Goal: Task Accomplishment & Management: Use online tool/utility

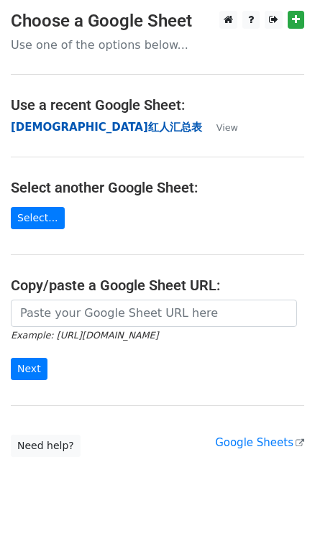
click at [55, 132] on strong "[DEMOGRAPHIC_DATA]红人汇总表" at bounding box center [106, 127] width 191 height 13
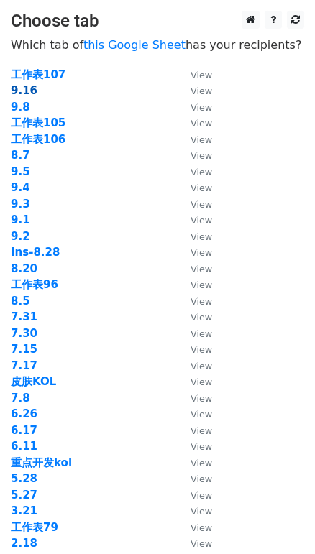
click at [29, 90] on strong "9.16" at bounding box center [24, 90] width 27 height 13
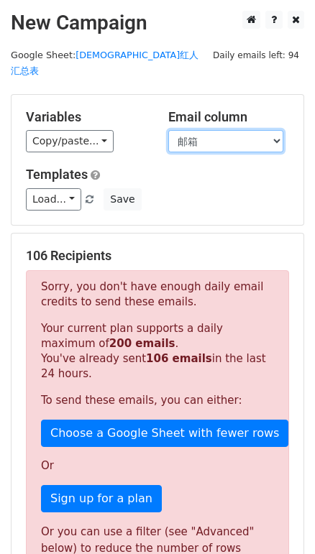
click at [221, 130] on select "KOL ID KOL层级 预估GMV 国家/地区（国家二位代码） 播放量（W） 粉丝量(/W) 链接 YTB 邮箱 PIC 状态 cps/付费" at bounding box center [225, 141] width 115 height 22
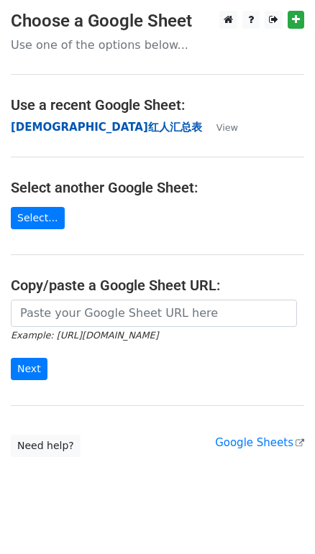
click at [55, 121] on strong "[DEMOGRAPHIC_DATA]红人汇总表" at bounding box center [106, 127] width 191 height 13
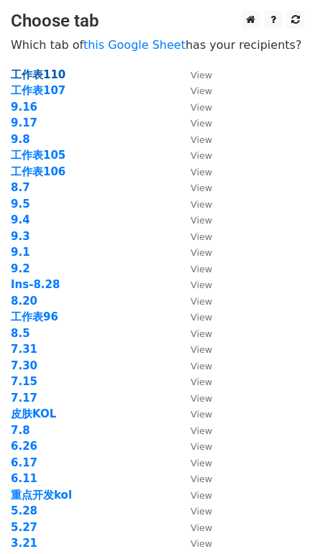
click at [57, 75] on strong "工作表110" at bounding box center [38, 74] width 55 height 13
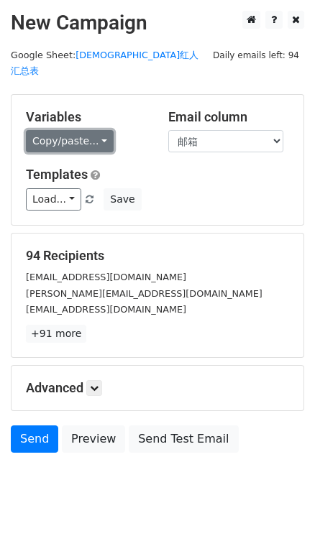
click at [59, 130] on link "Copy/paste..." at bounding box center [70, 141] width 88 height 22
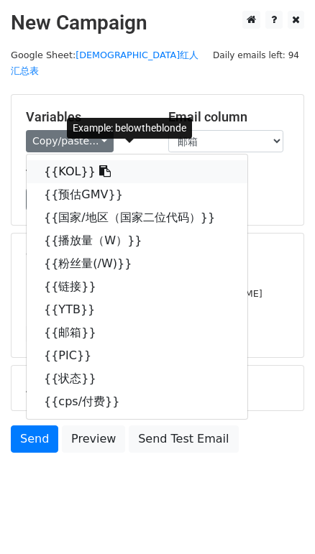
click at [73, 160] on link "{{KOL}}" at bounding box center [137, 171] width 221 height 23
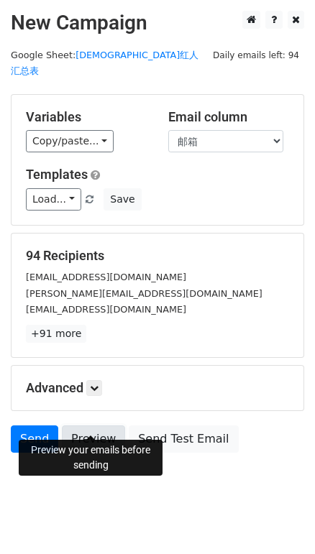
click at [89, 425] on link "Preview" at bounding box center [93, 438] width 63 height 27
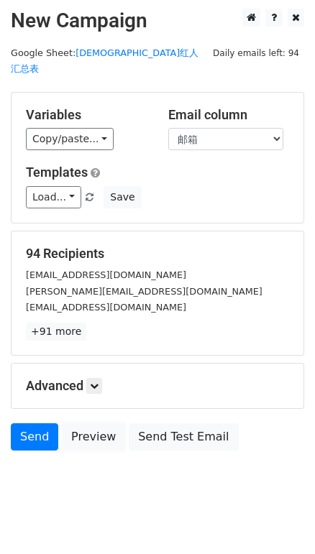
scroll to position [3, 0]
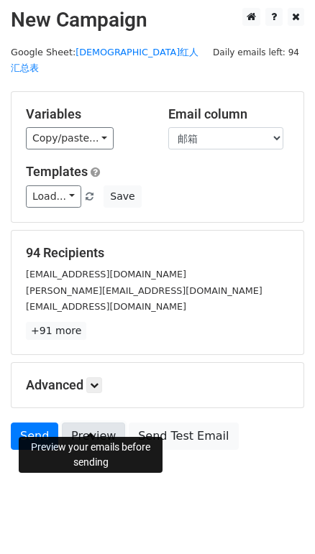
click at [96, 422] on link "Preview" at bounding box center [93, 435] width 63 height 27
